Goal: Transaction & Acquisition: Download file/media

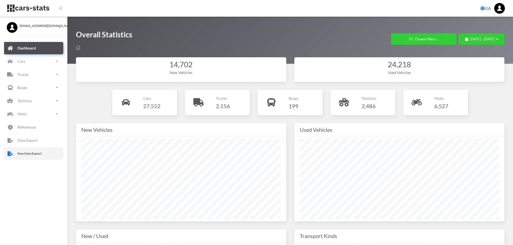
click at [37, 152] on p "Raw Data Export" at bounding box center [30, 154] width 24 height 6
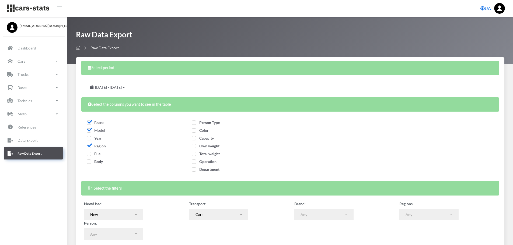
select select
click at [116, 89] on span "[DATE] - [DATE]" at bounding box center [108, 87] width 27 height 5
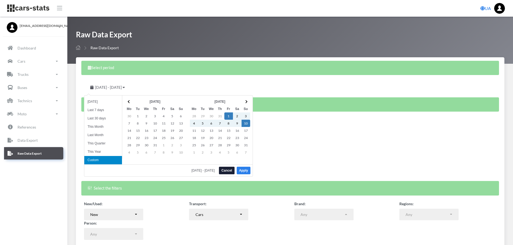
click at [247, 171] on button "Apply" at bounding box center [244, 171] width 14 height 8
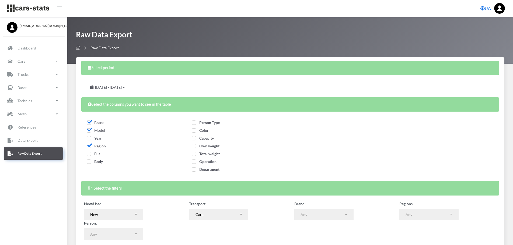
click at [91, 138] on span "Year" at bounding box center [94, 138] width 15 height 5
checkbox input "true"
click at [91, 153] on span "Fuel" at bounding box center [94, 154] width 15 height 5
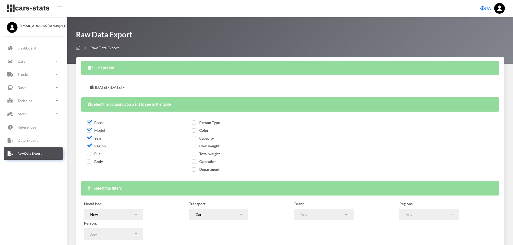
checkbox input "true"
click at [90, 161] on span "Body" at bounding box center [95, 161] width 16 height 5
checkbox input "true"
click at [193, 123] on span "Person Type" at bounding box center [206, 122] width 28 height 5
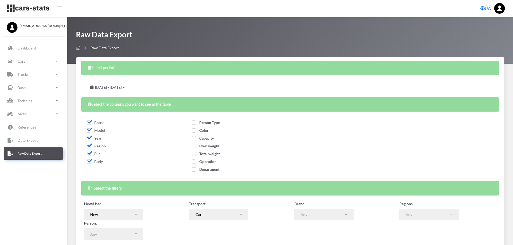
checkbox input "true"
drag, startPoint x: 195, startPoint y: 131, endPoint x: 195, endPoint y: 138, distance: 6.7
click at [195, 132] on span "Color" at bounding box center [200, 130] width 17 height 5
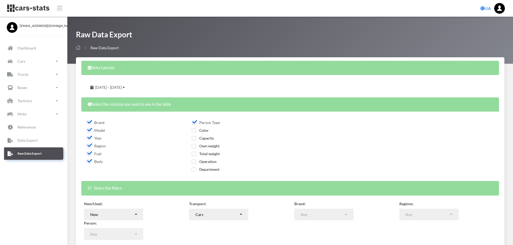
checkbox input "true"
click at [195, 139] on span "Capacity" at bounding box center [203, 138] width 22 height 5
checkbox input "true"
click at [193, 145] on span "Own weight" at bounding box center [206, 146] width 28 height 5
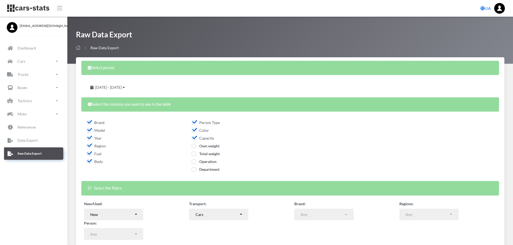
checkbox input "true"
click at [193, 155] on span "Total weight" at bounding box center [206, 154] width 28 height 5
checkbox input "true"
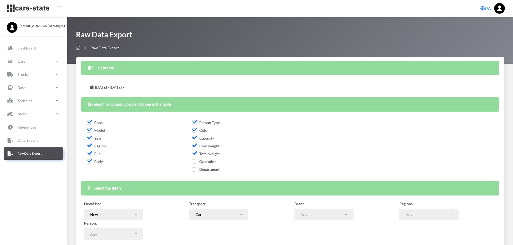
click at [195, 162] on span "Operation" at bounding box center [204, 161] width 25 height 5
checkbox input "true"
click at [195, 169] on span "Department" at bounding box center [206, 169] width 28 height 5
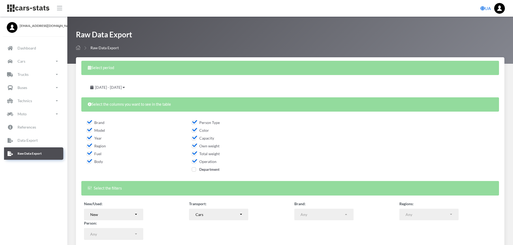
checkbox input "true"
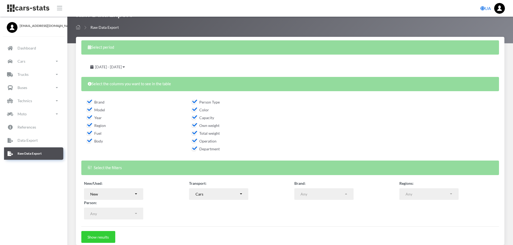
scroll to position [43, 0]
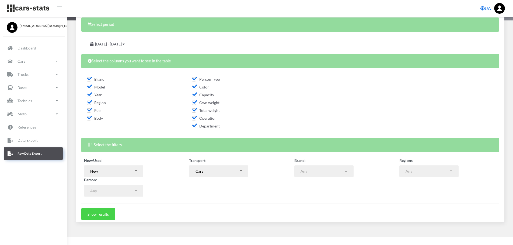
click at [99, 216] on button "Show results" at bounding box center [98, 215] width 34 height 12
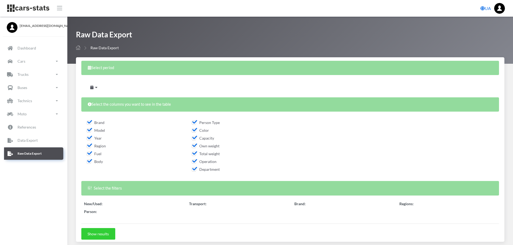
select select
select select "50"
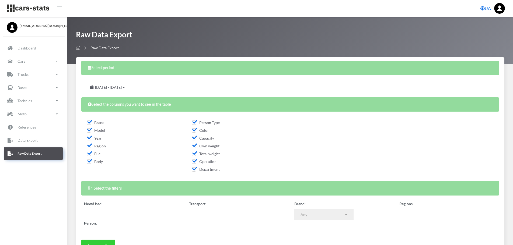
select select
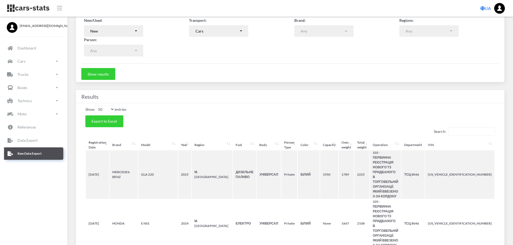
scroll to position [189, 0]
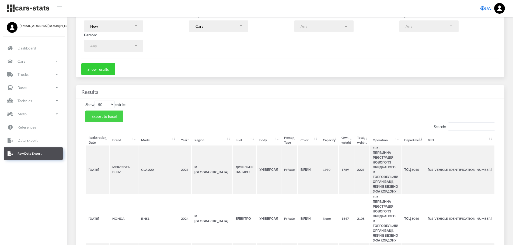
click at [102, 118] on span "Export to Excel" at bounding box center [104, 116] width 25 height 5
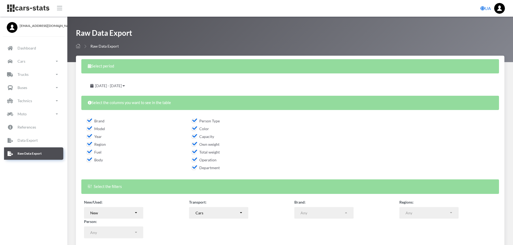
scroll to position [108, 0]
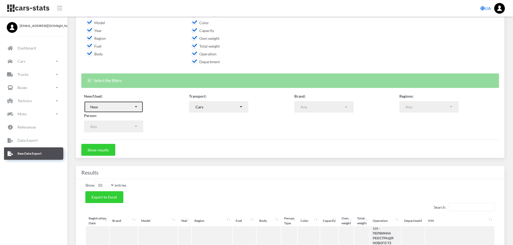
click at [136, 108] on button "New" at bounding box center [113, 107] width 59 height 12
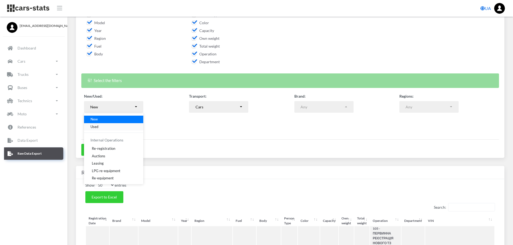
click at [98, 126] on span "Used" at bounding box center [95, 126] width 8 height 5
select select "used-import"
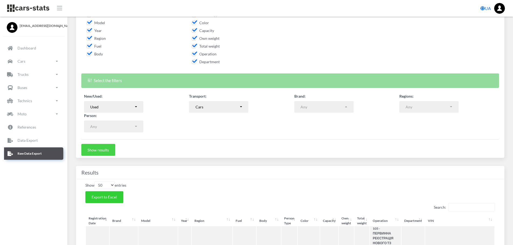
click at [102, 150] on button "Show results" at bounding box center [98, 150] width 34 height 12
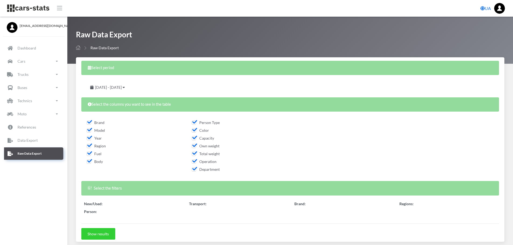
select select "50"
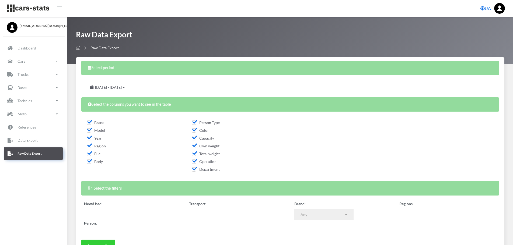
select select
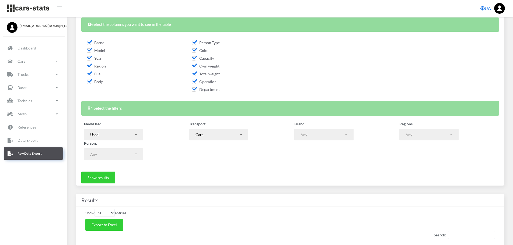
scroll to position [93, 0]
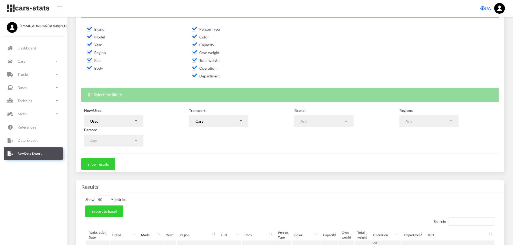
click at [105, 231] on th "Registration Date" at bounding box center [97, 236] width 23 height 10
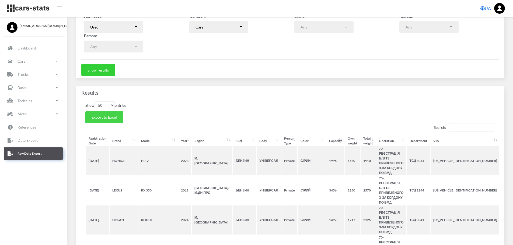
drag, startPoint x: 116, startPoint y: 117, endPoint x: 179, endPoint y: 117, distance: 63.3
click at [115, 117] on span "Export to Excel" at bounding box center [104, 117] width 25 height 5
